Goal: Task Accomplishment & Management: Use online tool/utility

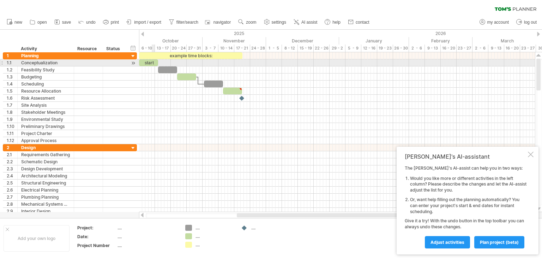
click at [151, 63] on div "start" at bounding box center [148, 62] width 19 height 7
click at [133, 61] on div at bounding box center [133, 62] width 7 height 7
click at [150, 64] on div "*****" at bounding box center [151, 62] width 19 height 7
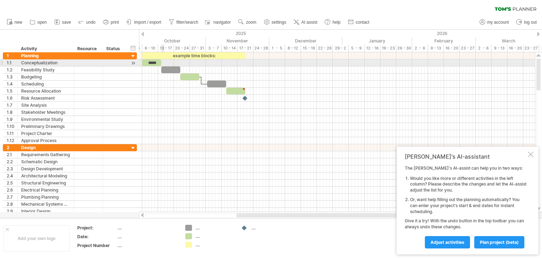
click at [164, 65] on div at bounding box center [337, 62] width 396 height 7
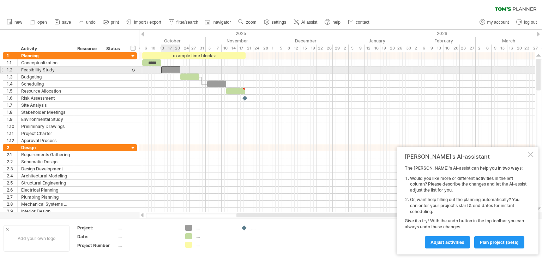
click at [167, 71] on div at bounding box center [170, 69] width 19 height 7
click at [178, 72] on div at bounding box center [172, 69] width 19 height 7
drag, startPoint x: 181, startPoint y: 71, endPoint x: 188, endPoint y: 69, distance: 7.3
click at [188, 69] on span at bounding box center [188, 69] width 3 height 7
